Goal: Information Seeking & Learning: Learn about a topic

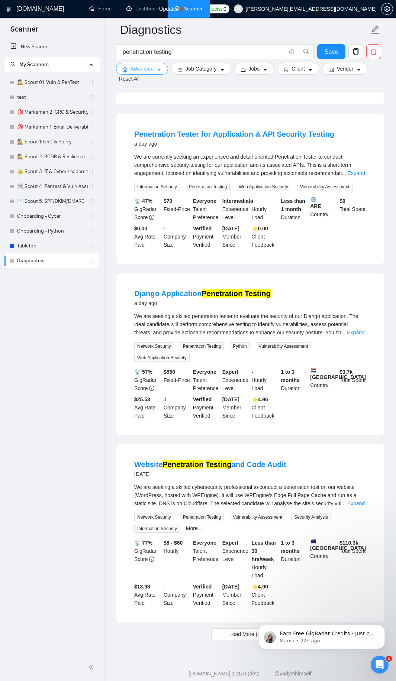
drag, startPoint x: 0, startPoint y: 0, endPoint x: 162, endPoint y: 67, distance: 174.9
click at [162, 67] on button "Advanced" at bounding box center [142, 69] width 52 height 12
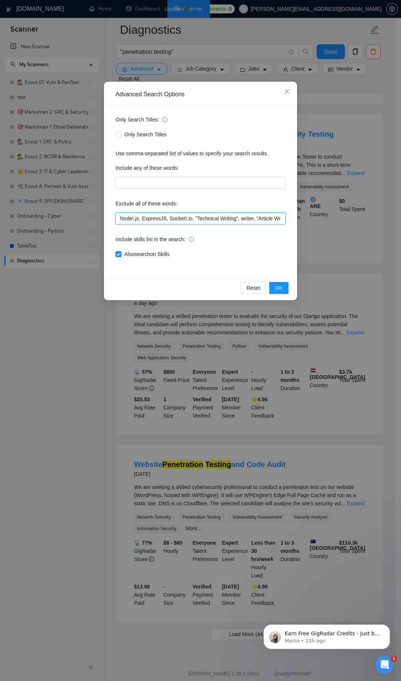
click at [172, 219] on input "Node\.js, ExpressJS, Socket\.io, "Technical Writing", writer, "Article Writing"…" at bounding box center [201, 219] width 170 height 12
paste input ""Public Relations", media, journalist, "Press Release", ISO, compliance, govern…"
type input ""Public Relations", media, journalist, "Press Release", ISO, compliance, govern…"
click at [280, 291] on span "OK" at bounding box center [278, 288] width 7 height 8
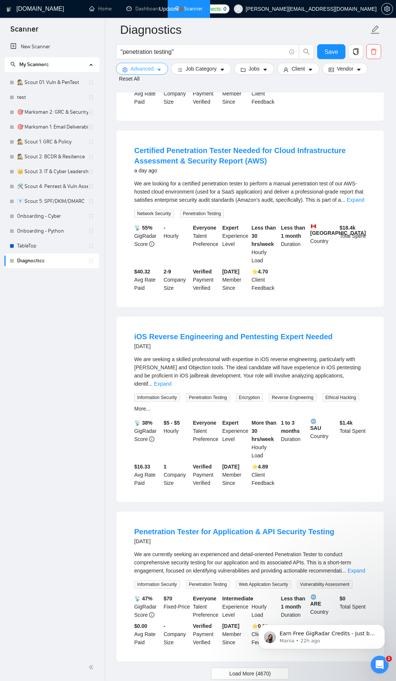
scroll to position [1335, 0]
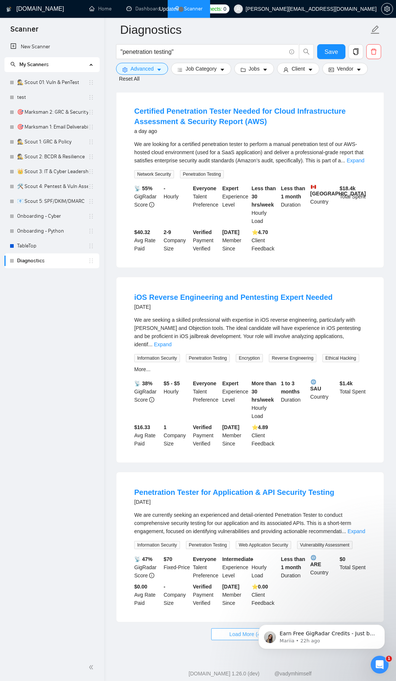
click at [225, 628] on button "Load More (4670)" at bounding box center [250, 634] width 78 height 12
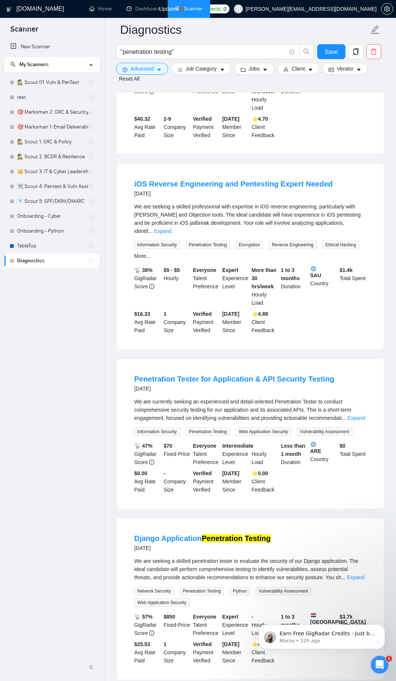
scroll to position [1558, 0]
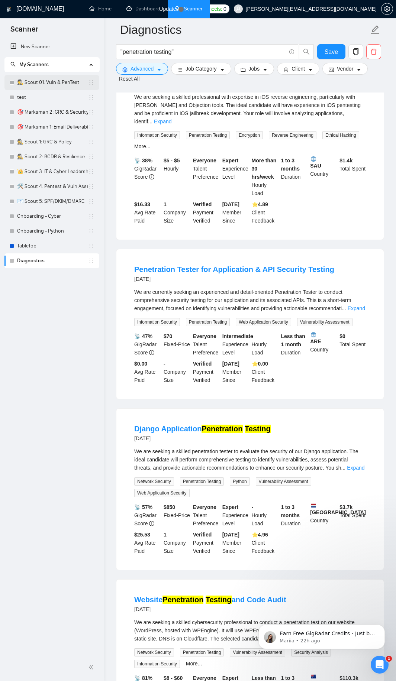
click at [50, 86] on link "🕵️ Scout 01: Vuln & PenTest" at bounding box center [52, 82] width 71 height 15
click at [328, 49] on span "Save" at bounding box center [330, 51] width 13 height 9
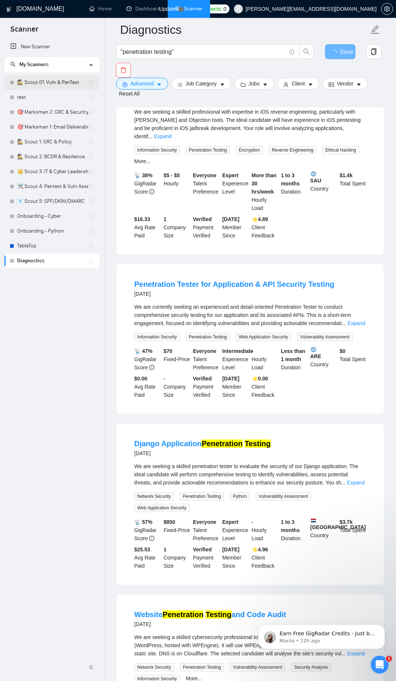
click at [40, 84] on link "🕵️ Scout 01: Vuln & PenTest" at bounding box center [52, 82] width 71 height 15
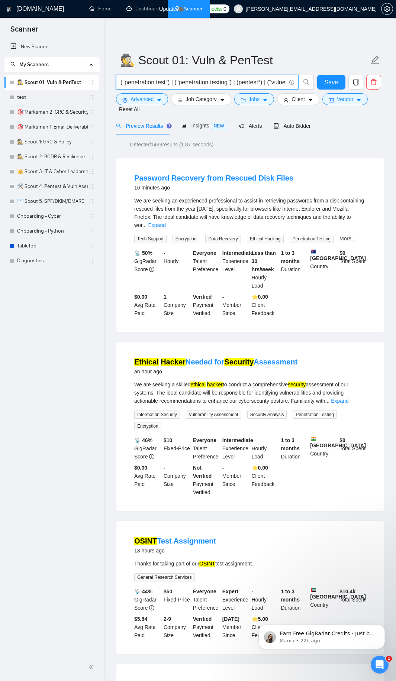
click at [142, 81] on input "("penetration test") | ("penetration testing") | (pentest*) | ("vulnerability a…" at bounding box center [202, 82] width 165 height 9
paste input "("technical audit") (secur*)) | ("code audit") | (osint) | (wordpress (("vulner…"
type input "("penetration test") | ("penetration testing") | (pentest*) | ("vulnerability a…"
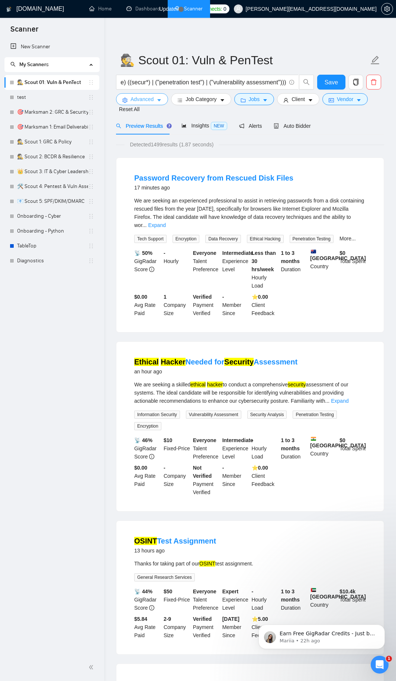
click at [151, 100] on span "Advanced" at bounding box center [141, 99] width 23 height 8
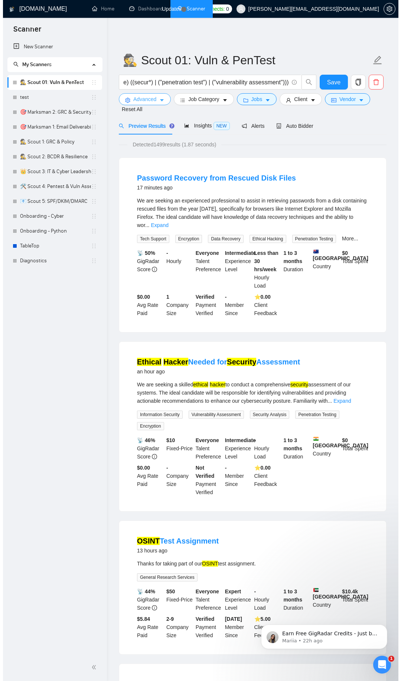
scroll to position [0, 0]
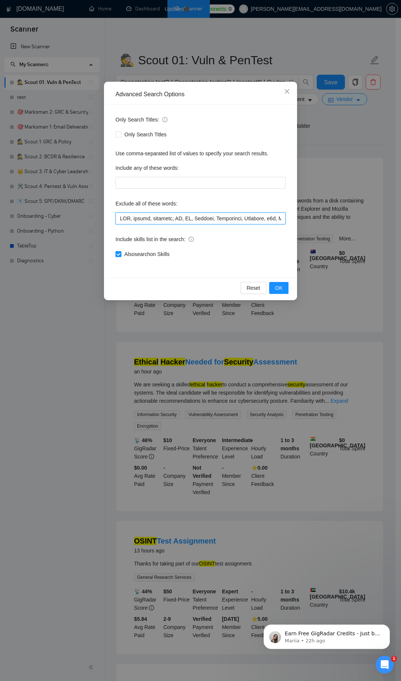
click at [146, 215] on input "text" at bounding box center [201, 219] width 170 height 12
paste input ""Affiliate Marketing", ecommerce, "Full Stack Development", "Web Development", …"
type input "SEO, design, designer, UX, UI, Flutter, Creatomate, Airtable, n8n, Make\.com, […"
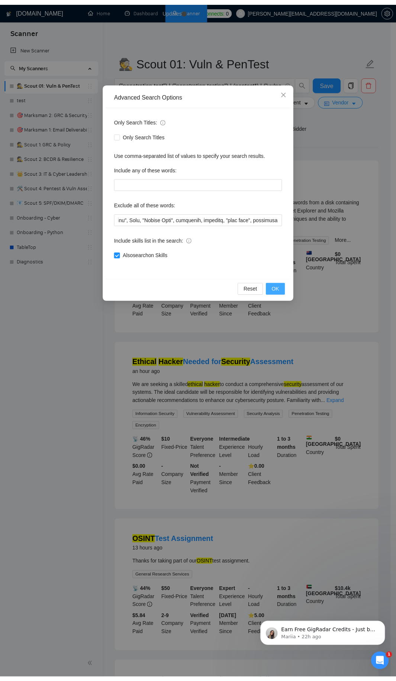
scroll to position [0, 0]
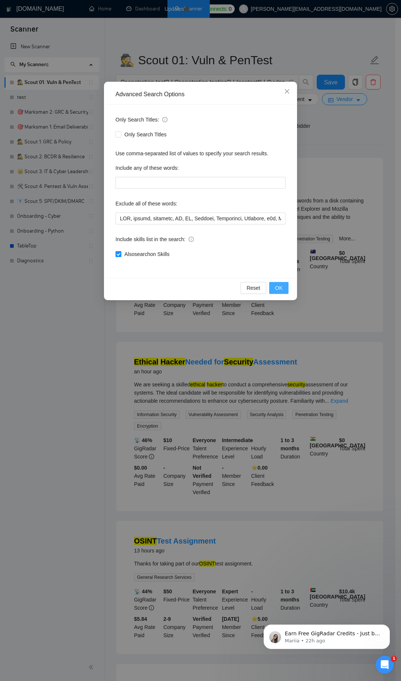
click at [279, 289] on span "OK" at bounding box center [278, 288] width 7 height 8
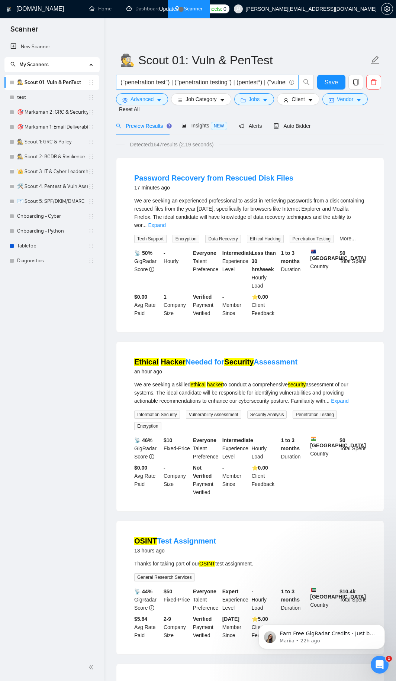
click at [149, 85] on input "("penetration test") | ("penetration testing") | (pentest*) | ("vulnerability a…" at bounding box center [202, 82] width 165 height 9
paste input "secur*) | (vulnerab*) | (hack*"
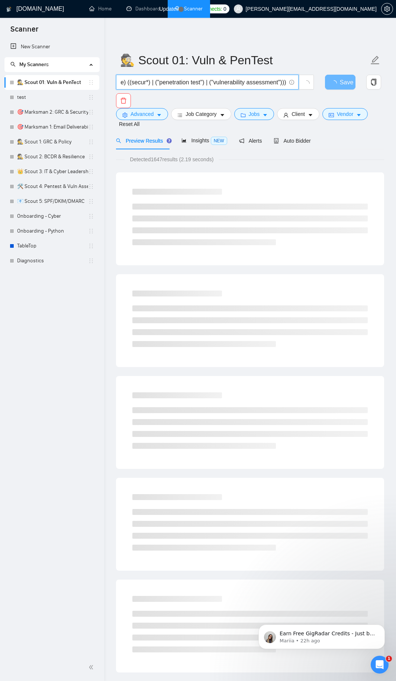
type input "("penetration test") | ("penetration testing") | (pentest*) | ("vulnerability a…"
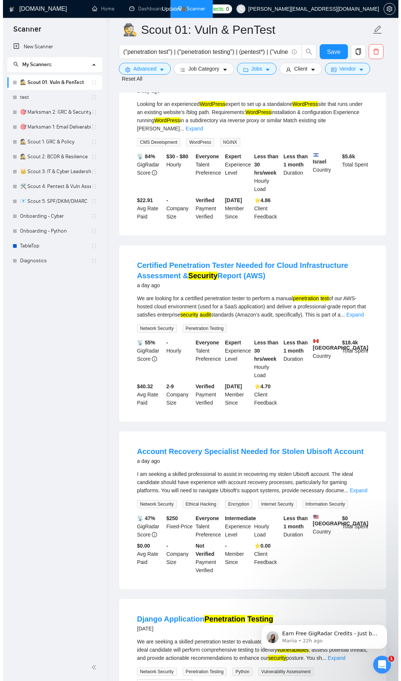
scroll to position [802, 0]
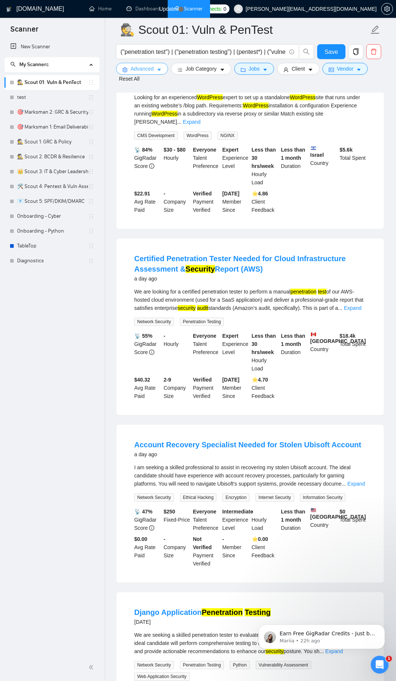
click at [146, 72] on span "Advanced" at bounding box center [141, 69] width 23 height 8
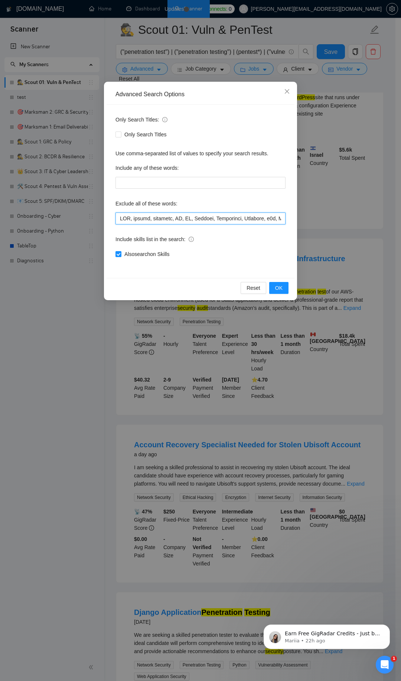
click at [227, 217] on input "text" at bounding box center [201, 219] width 170 height 12
paste input ", Discord, "Data Recovery", HDD, partition, "content removal""
type input "SEO, design, designer, UX, UI, Flutter, Creatomate, Airtable, n8n, Make\.com, […"
click at [284, 286] on button "OK" at bounding box center [278, 288] width 19 height 12
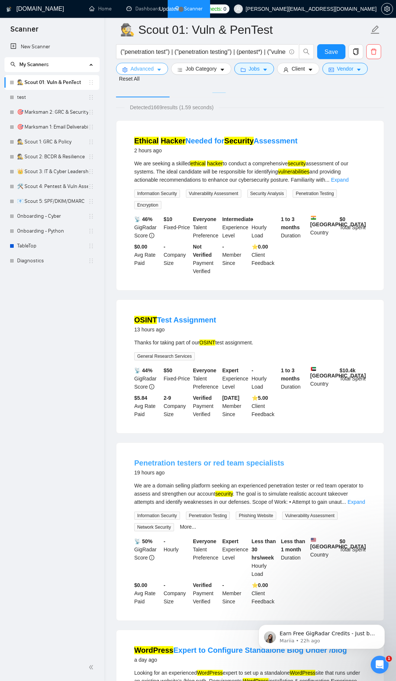
scroll to position [0, 0]
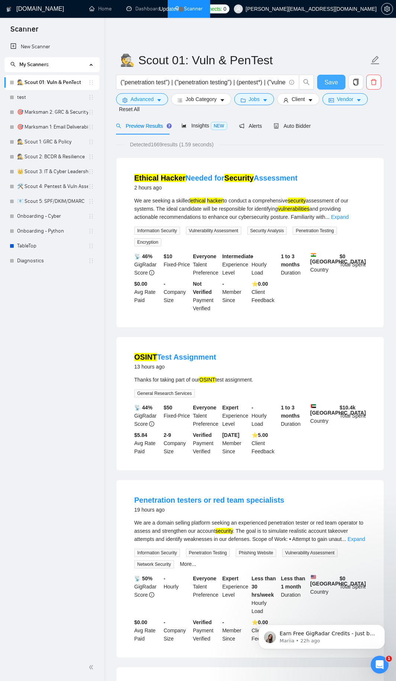
click at [334, 84] on span "Save" at bounding box center [330, 82] width 13 height 9
click at [46, 258] on link "Diagnostics" at bounding box center [52, 260] width 71 height 15
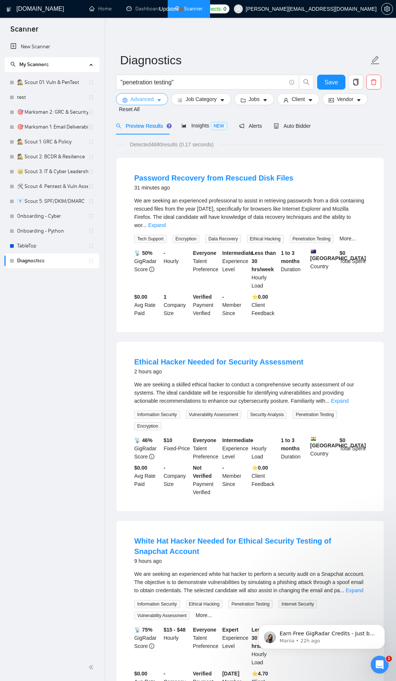
click at [156, 101] on icon "caret-down" at bounding box center [158, 100] width 5 height 5
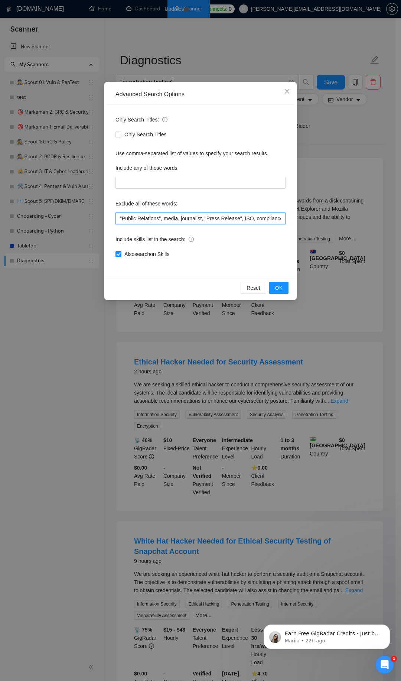
click at [152, 222] on input ""Public Relations", media, journalist, "Press Release", ISO, compliance, govern…" at bounding box center [201, 219] width 170 height 12
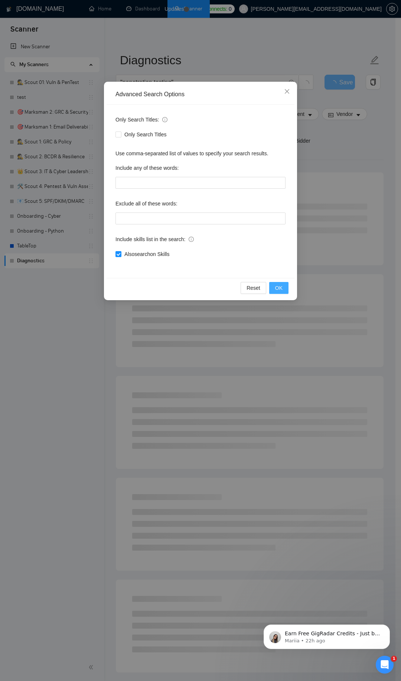
click at [284, 289] on button "OK" at bounding box center [278, 288] width 19 height 12
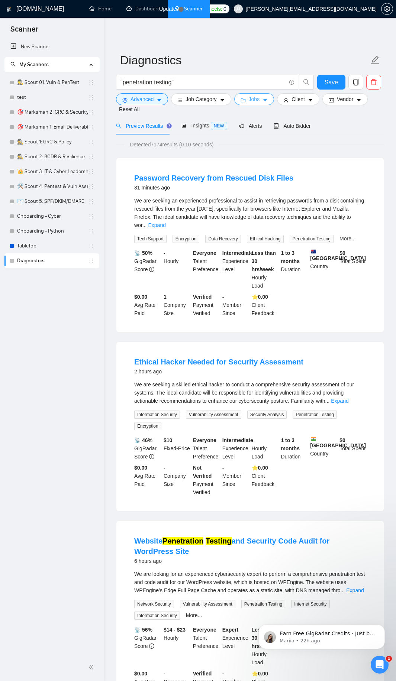
click at [257, 100] on span "Jobs" at bounding box center [254, 99] width 11 height 8
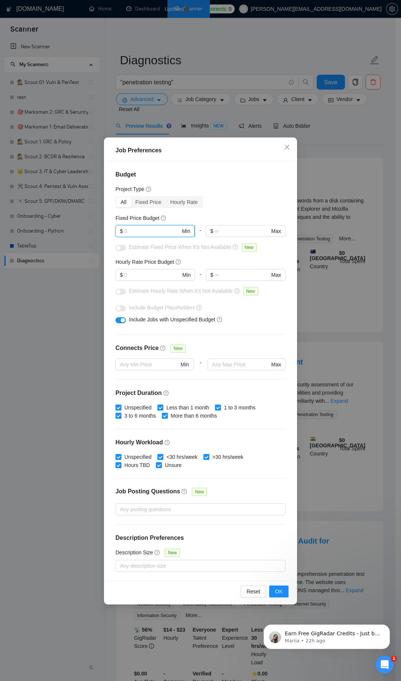
click at [154, 235] on input "text" at bounding box center [152, 231] width 56 height 8
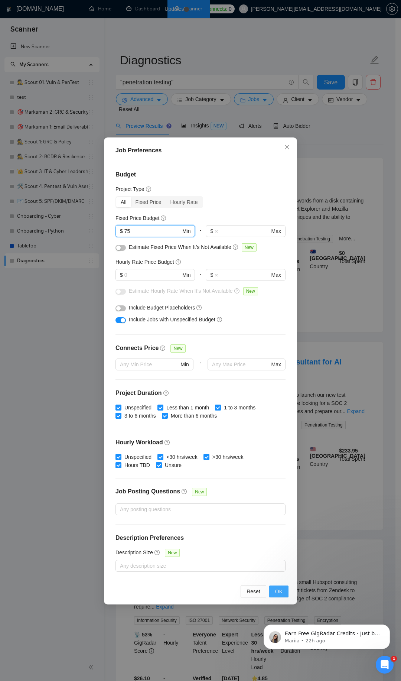
type input "75"
click at [280, 594] on span "OK" at bounding box center [278, 591] width 7 height 8
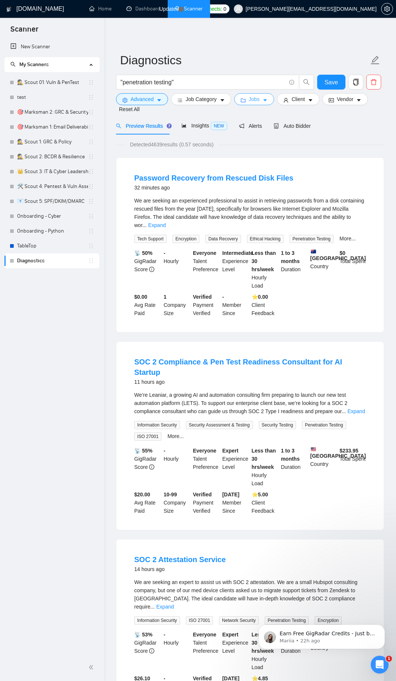
click at [243, 99] on icon "folder" at bounding box center [242, 100] width 5 height 5
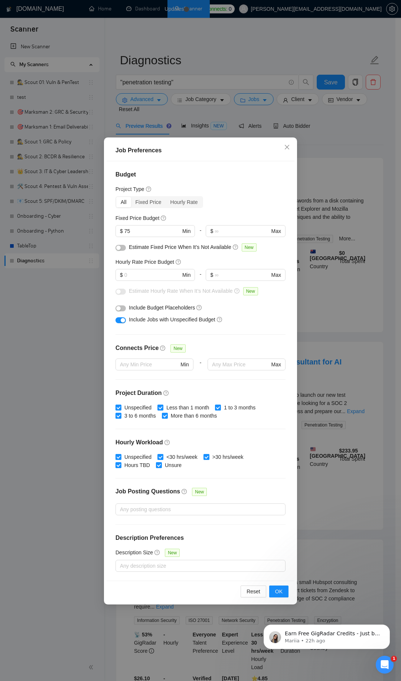
click at [122, 308] on button "button" at bounding box center [121, 308] width 10 height 6
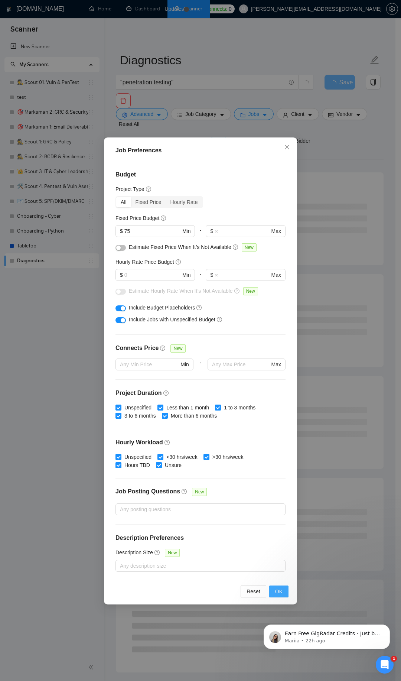
click at [277, 593] on span "OK" at bounding box center [278, 591] width 7 height 8
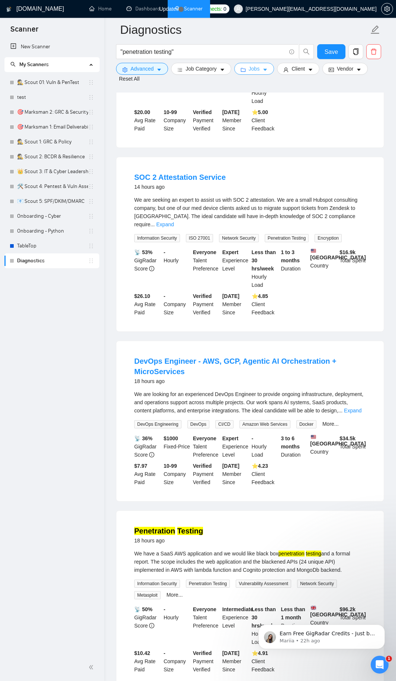
scroll to position [446, 0]
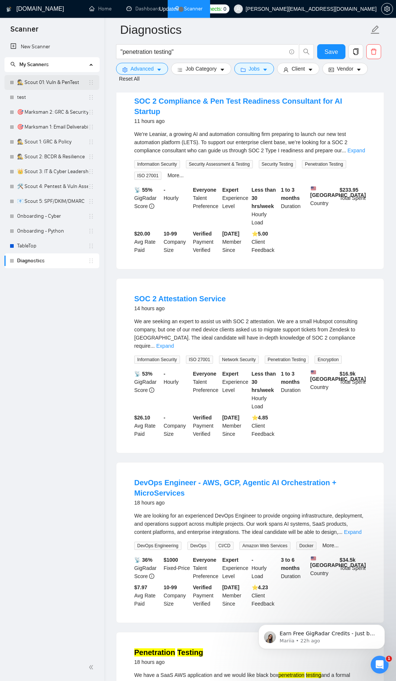
click at [65, 84] on link "🕵️ Scout 01: Vuln & PenTest" at bounding box center [52, 82] width 71 height 15
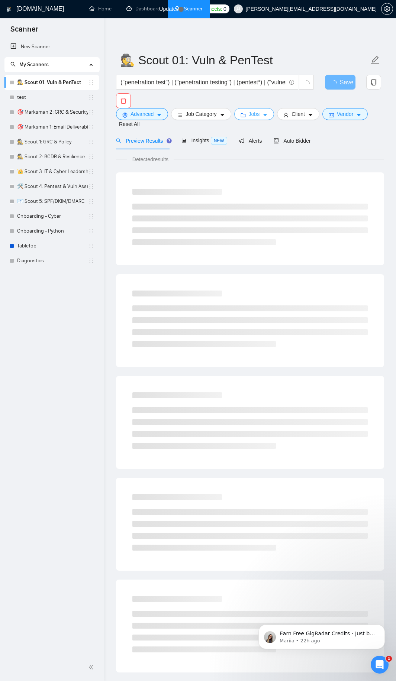
click at [258, 114] on span "Jobs" at bounding box center [254, 114] width 11 height 8
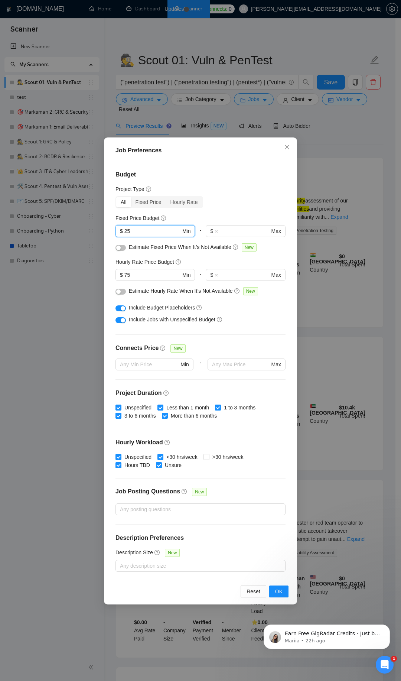
drag, startPoint x: 173, startPoint y: 231, endPoint x: 87, endPoint y: 218, distance: 86.7
click at [87, 218] on div "Job Preferences Budget Project Type All Fixed Price Hourly Rate Fixed Price Bud…" at bounding box center [200, 340] width 401 height 681
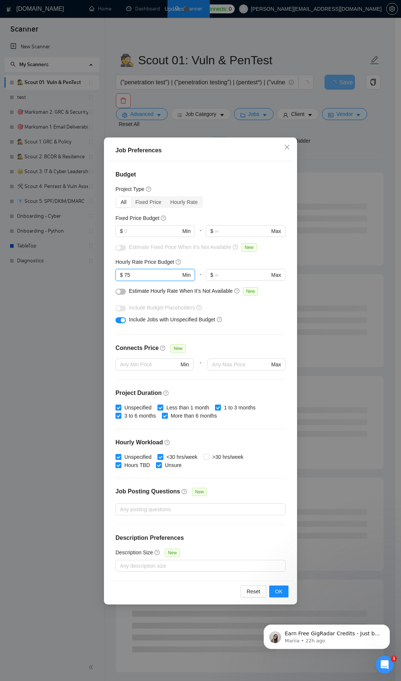
drag, startPoint x: 146, startPoint y: 275, endPoint x: 102, endPoint y: 267, distance: 44.5
click at [102, 267] on div "Job Preferences Budget Project Type All Fixed Price Hourly Rate Fixed Price Bud…" at bounding box center [200, 340] width 401 height 681
click at [274, 588] on button "OK" at bounding box center [278, 592] width 19 height 12
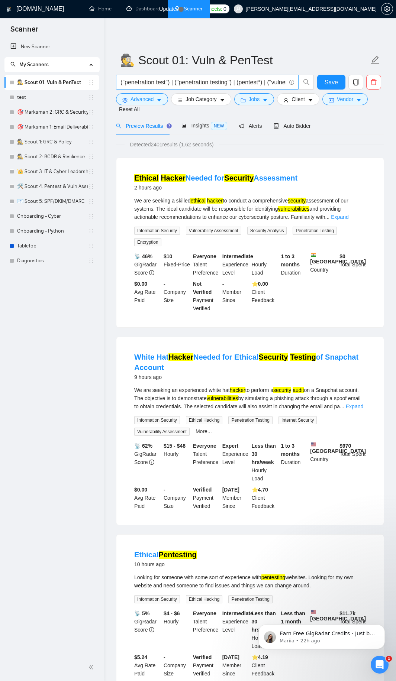
click at [160, 81] on input "("penetration test") | ("penetration testing") | (pentest*) | ("vulnerability a…" at bounding box center [202, 82] width 165 height 9
paste input ""vulnerability scan") | ("security audit""
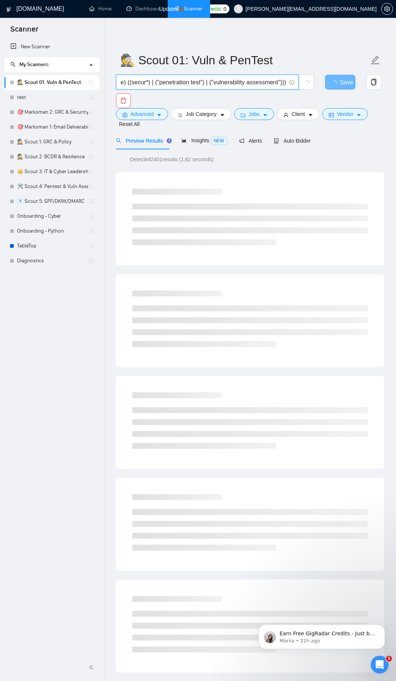
type input "("penetration test") | ("penetration testing") | (pentest*) | ("vulnerability a…"
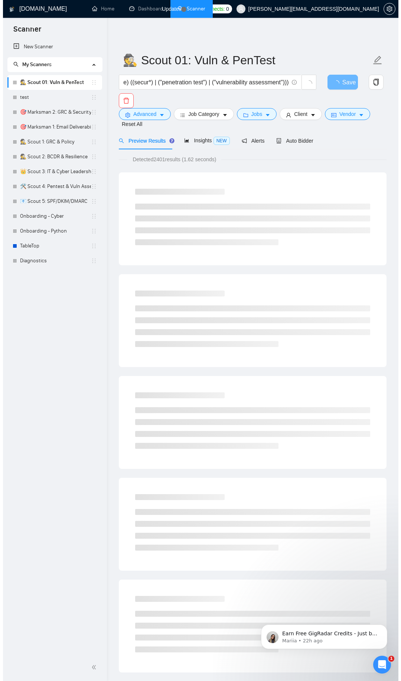
scroll to position [0, 0]
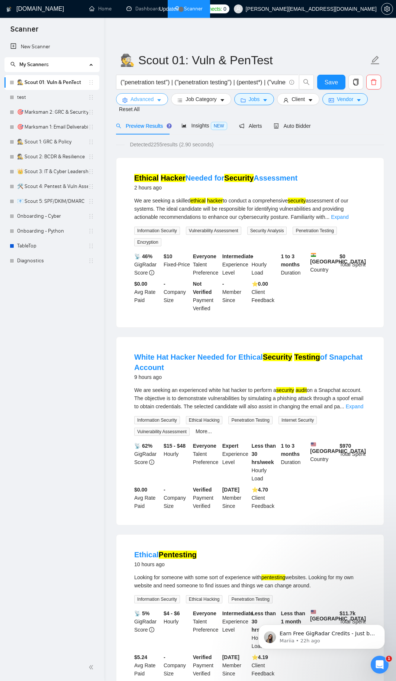
click at [159, 103] on icon "caret-down" at bounding box center [158, 100] width 5 height 5
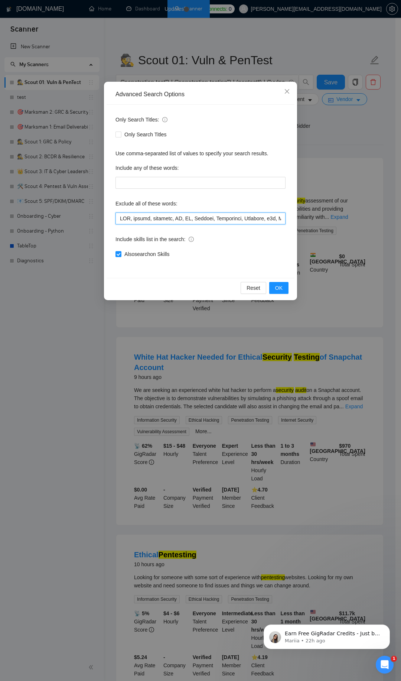
click at [149, 221] on input "text" at bounding box center [201, 219] width 170 height 12
paste input "\.com, [DATE]\\.com, Wix, Zapier, PHP, JavaScript, Authorize\\.net, Zoom, "Affi…"
type input "SEO, design, designer, UX, UI, Flutter, Creatomate, Airtable, n8n, Make\\.com, …"
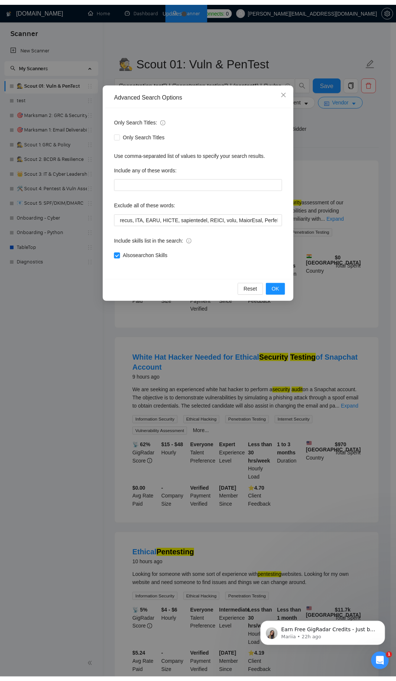
scroll to position [0, 0]
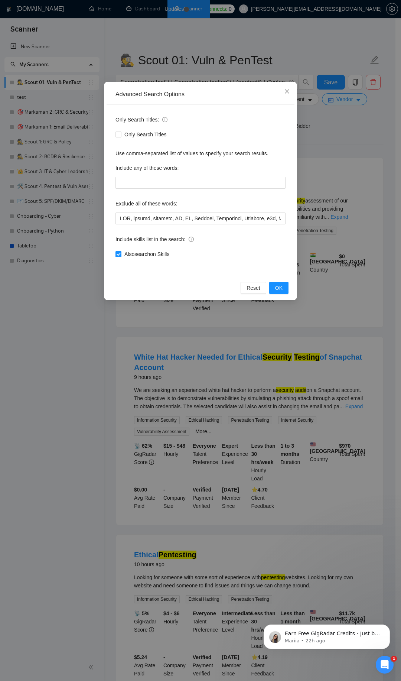
click at [139, 256] on span "Also search on Skills" at bounding box center [146, 254] width 51 height 8
click at [121, 256] on input "Also search on Skills" at bounding box center [118, 253] width 5 height 5
checkbox input "false"
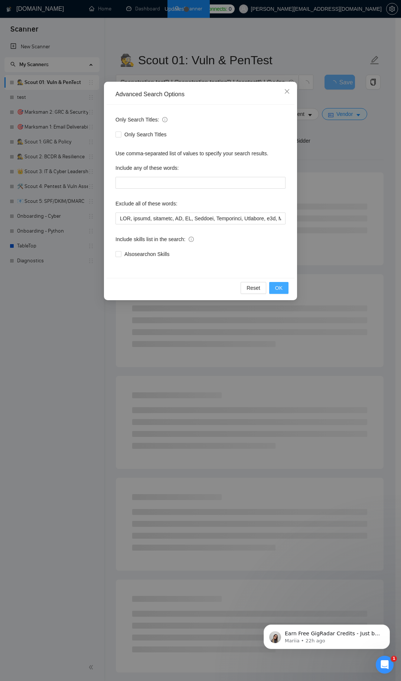
click at [287, 291] on button "OK" at bounding box center [278, 288] width 19 height 12
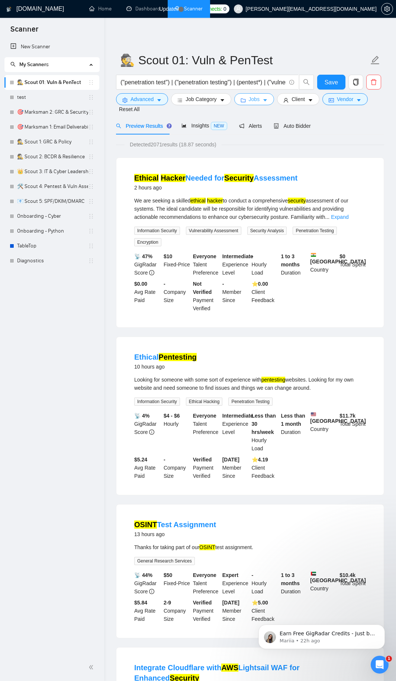
click at [249, 99] on span "Jobs" at bounding box center [254, 99] width 11 height 8
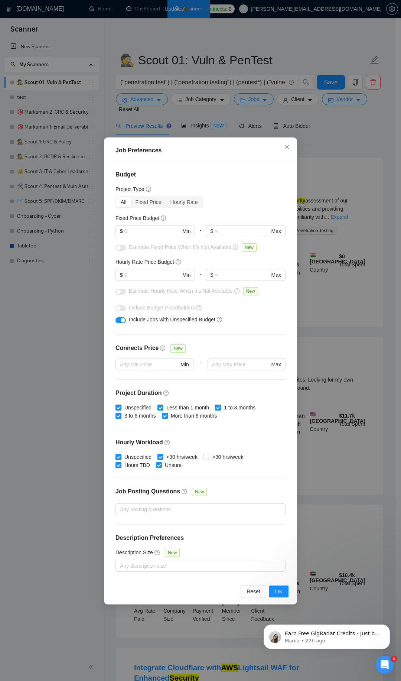
click at [198, 417] on span "More than 6 months" at bounding box center [194, 416] width 52 height 8
click at [167, 417] on input "More than 6 months" at bounding box center [164, 415] width 5 height 5
checkbox input "false"
click at [283, 592] on button "OK" at bounding box center [278, 592] width 19 height 12
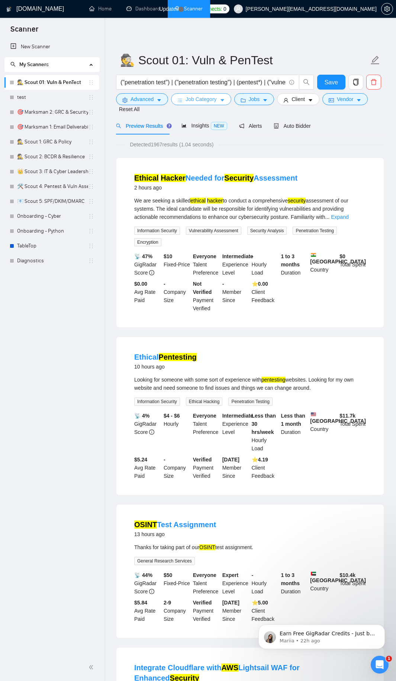
click at [218, 97] on button "Job Category" at bounding box center [201, 99] width 60 height 12
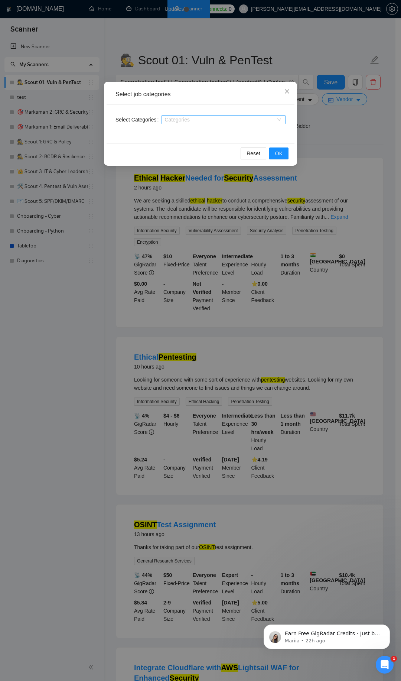
click at [193, 121] on div at bounding box center [219, 120] width 113 height 6
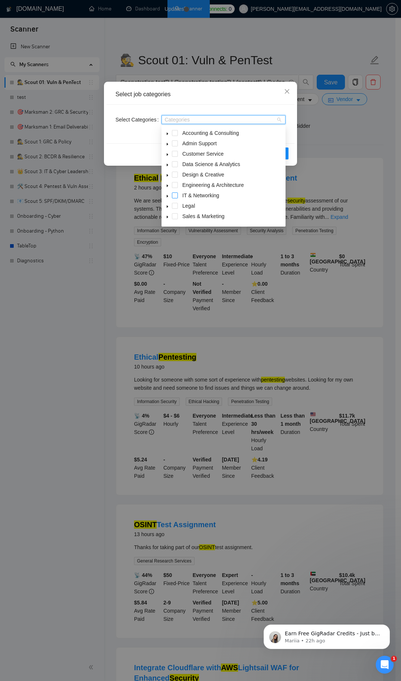
click at [176, 194] on span at bounding box center [175, 195] width 6 height 6
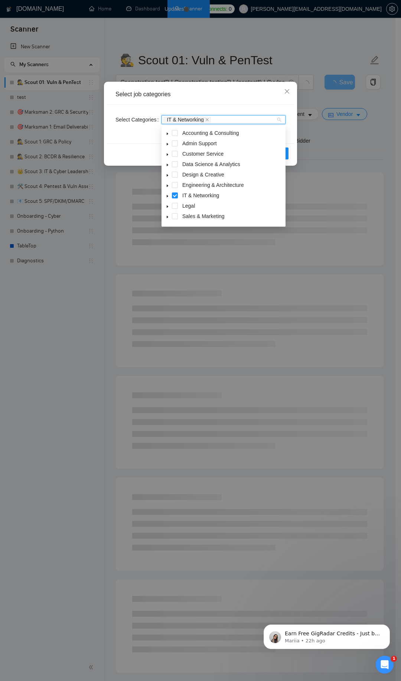
click at [200, 106] on div "Select Categories IT & Networking" at bounding box center [201, 124] width 188 height 39
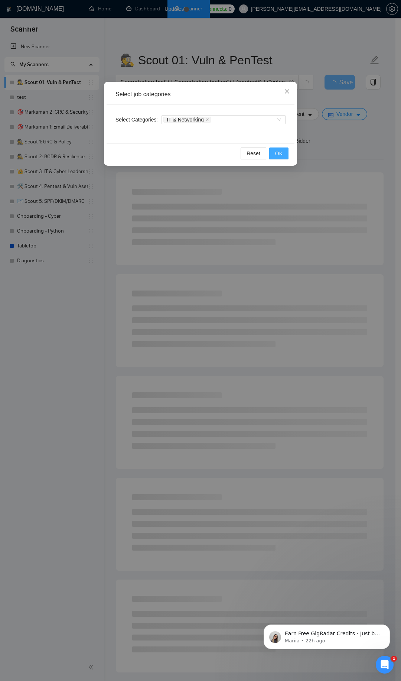
click at [279, 155] on span "OK" at bounding box center [278, 153] width 7 height 8
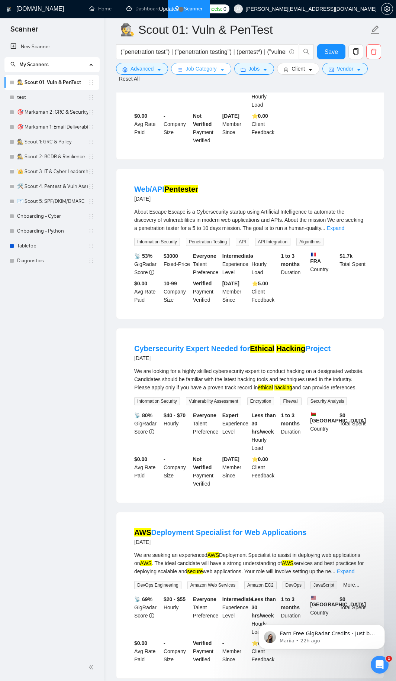
scroll to position [1070, 0]
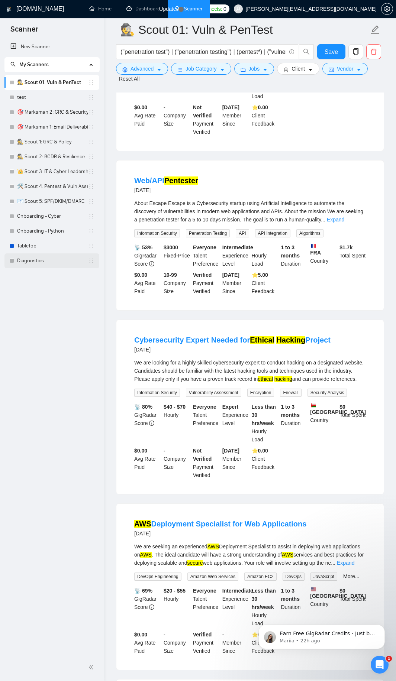
click at [29, 259] on link "Diagnostics" at bounding box center [52, 260] width 71 height 15
click at [336, 53] on span "Save" at bounding box center [330, 51] width 13 height 9
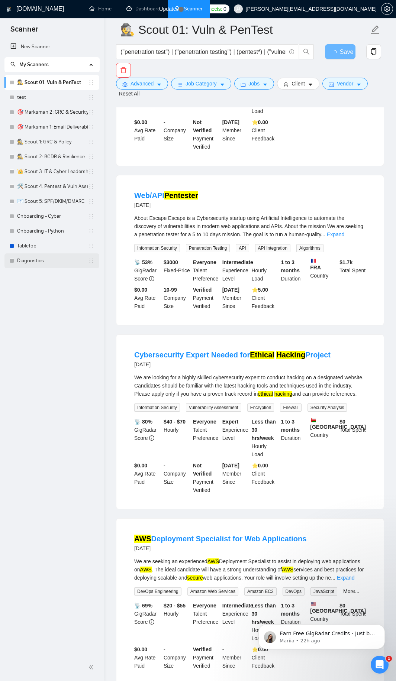
click at [40, 261] on link "Diagnostics" at bounding box center [52, 260] width 71 height 15
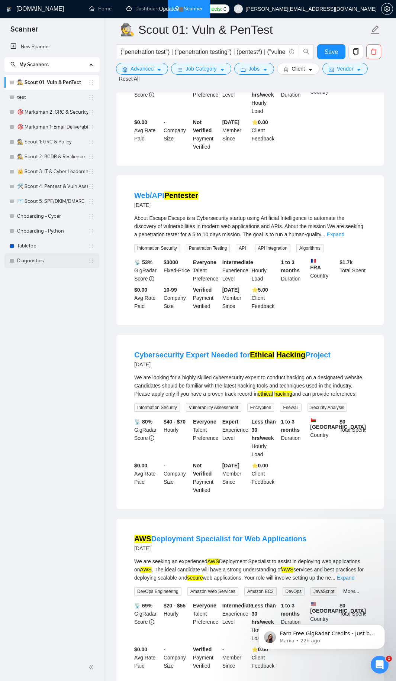
click at [32, 261] on link "Diagnostics" at bounding box center [52, 260] width 71 height 15
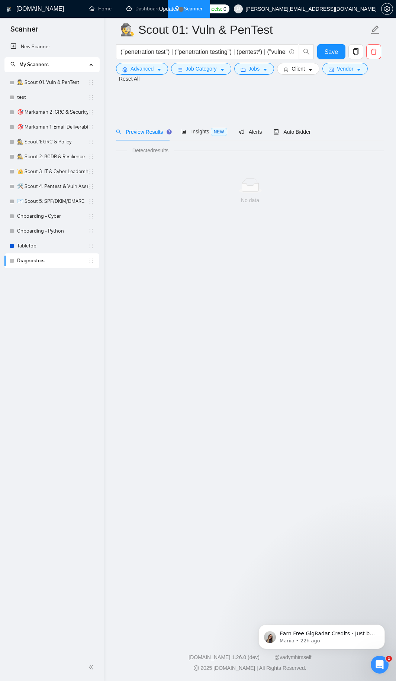
click at [32, 261] on link "Diagnostics" at bounding box center [52, 260] width 71 height 15
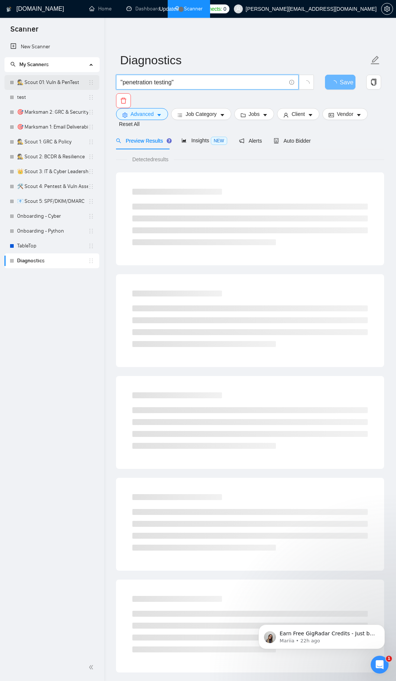
drag, startPoint x: 187, startPoint y: 81, endPoint x: 93, endPoint y: 76, distance: 94.1
click at [71, 63] on section "Scanner New Scanner My Scanners 🕵️ Scout 01: Vuln & PenTest test 🎯 Marksman 2: …" at bounding box center [198, 365] width 396 height 730
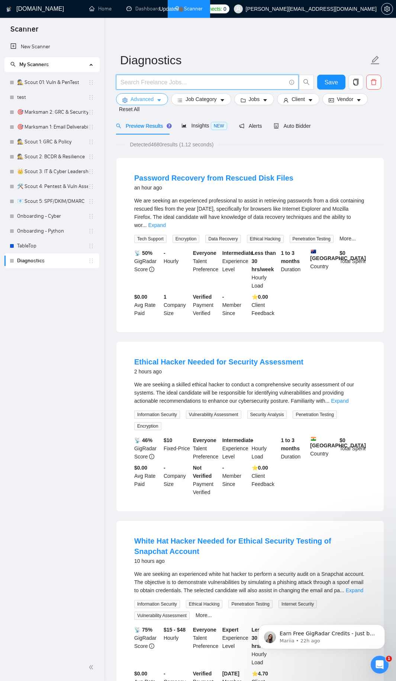
click at [150, 94] on button "Advanced" at bounding box center [142, 99] width 52 height 12
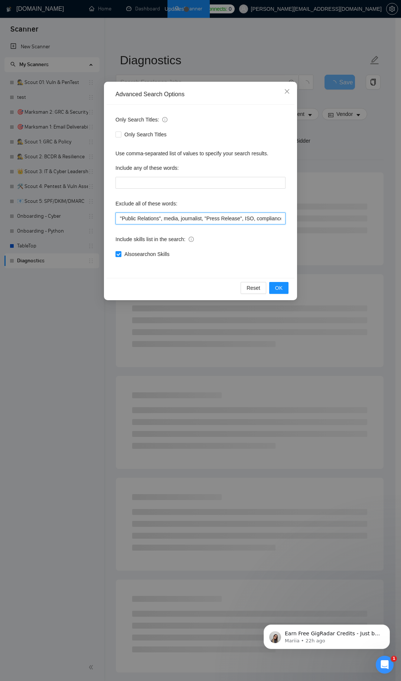
click at [218, 218] on input ""Public Relations", media, journalist, "Press Release", ISO, compliance, govern…" at bounding box center [201, 219] width 170 height 12
click at [163, 254] on span "Also search on Skills" at bounding box center [146, 254] width 51 height 8
click at [121, 254] on input "Also search on Skills" at bounding box center [118, 253] width 5 height 5
checkbox input "false"
click at [273, 286] on button "OK" at bounding box center [278, 288] width 19 height 12
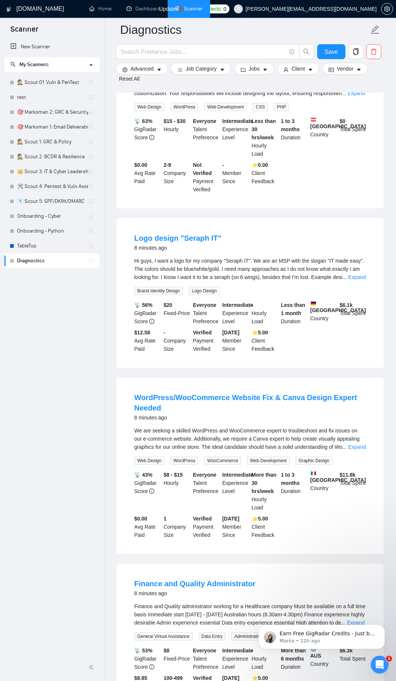
scroll to position [1359, 0]
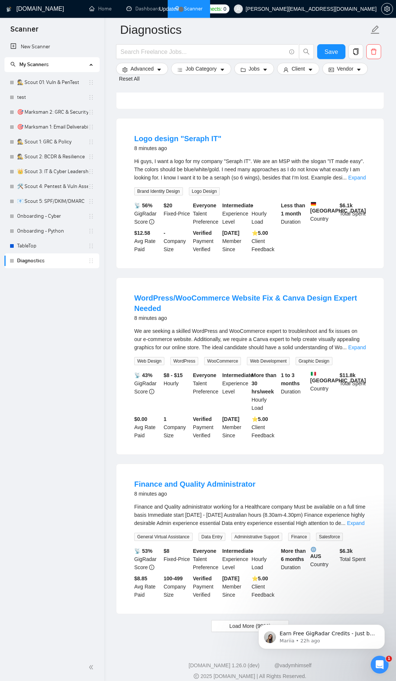
click at [257, 614] on body "Earn Free GigRadar Credits - Just by Sharing Your Story! 💬 Want more credits fo…" at bounding box center [321, 635] width 143 height 46
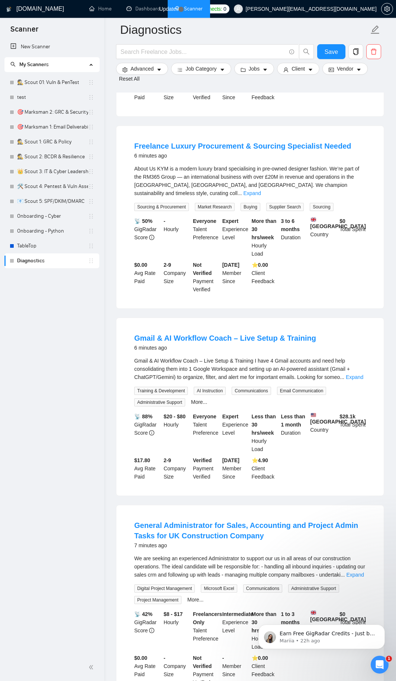
scroll to position [333, 0]
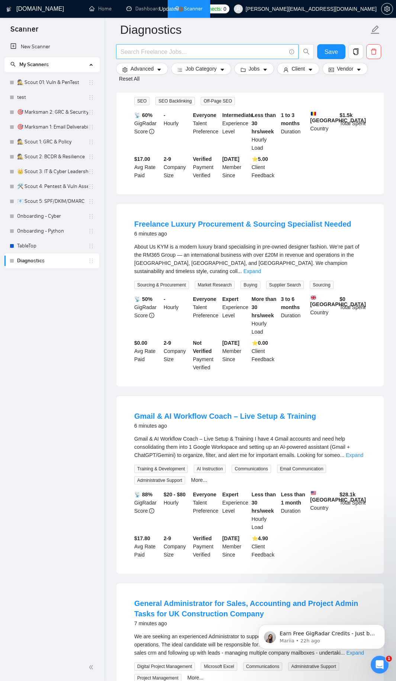
click at [162, 53] on input "text" at bounding box center [202, 51] width 165 height 9
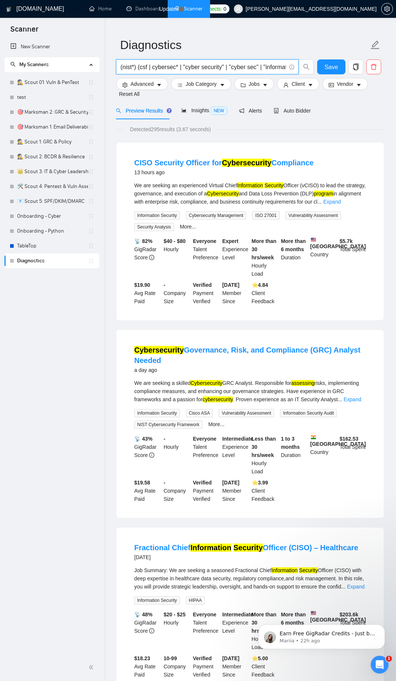
scroll to position [0, 0]
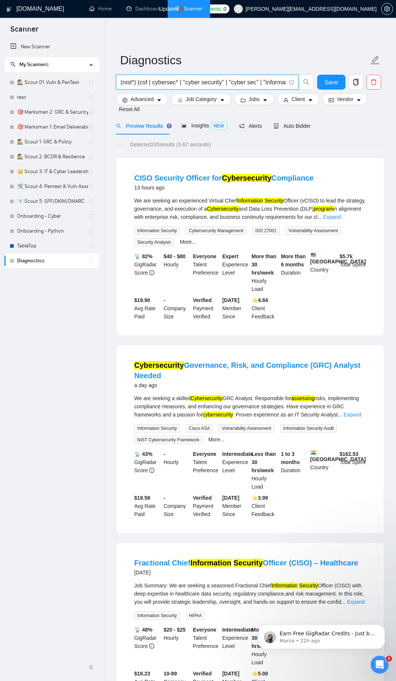
click at [28, 260] on link "Diagnostics" at bounding box center [52, 260] width 71 height 15
click at [68, 83] on link "🕵️ Scout 01: Vuln & PenTest" at bounding box center [52, 82] width 71 height 15
click at [221, 83] on input "(nist*) (csf | cybersec* | "cyber security" | "cyber sec" | "information securi…" at bounding box center [202, 82] width 165 height 9
type input "penetration"
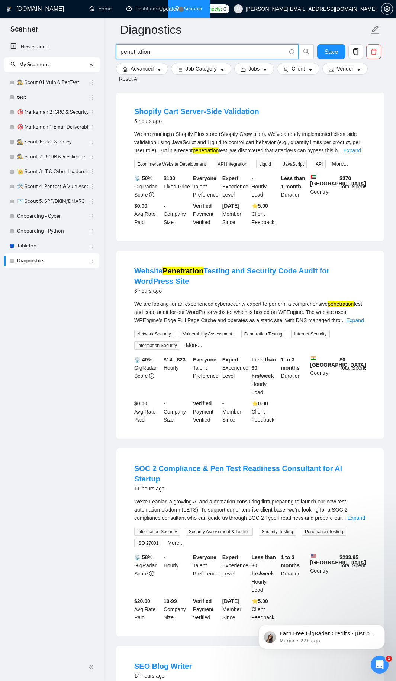
scroll to position [267, 0]
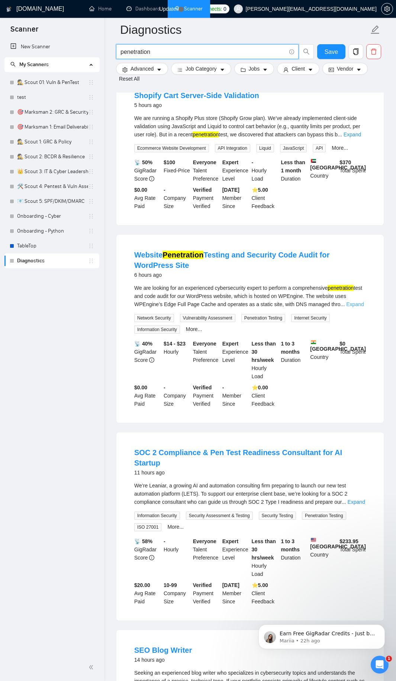
click at [353, 307] on link "Expand" at bounding box center [354, 304] width 17 height 6
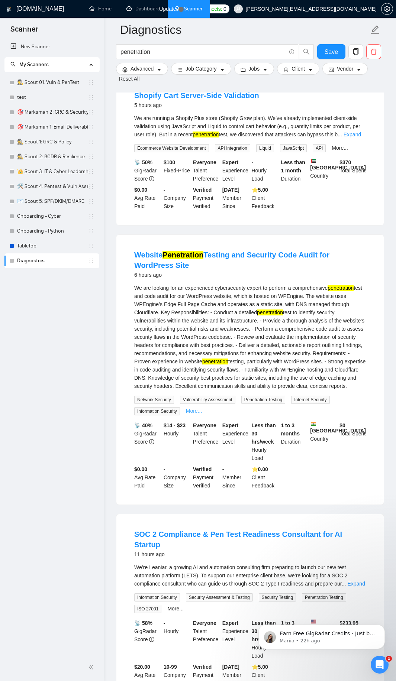
click at [194, 414] on link "More..." at bounding box center [194, 411] width 16 height 6
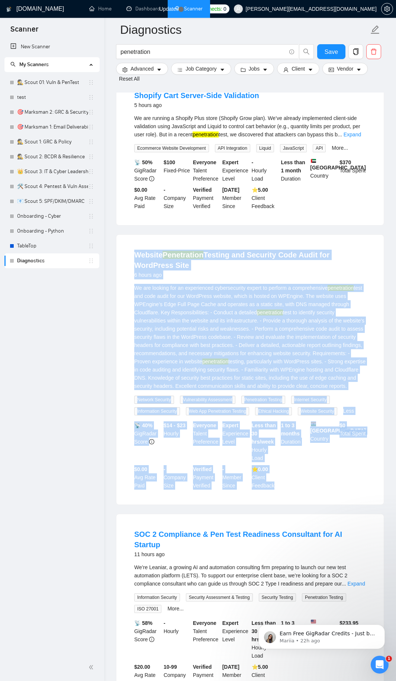
drag, startPoint x: 130, startPoint y: 270, endPoint x: 285, endPoint y: 516, distance: 290.6
click at [285, 496] on li "Website Penetration Testing and Security Code Audit for WordPress Site 6 hours …" at bounding box center [249, 370] width 249 height 252
copy li "Loremip Dolorsitame Consect adi Elitsedd Eius Tempo inc UtlaBoree Dolo 7 magna …"
